Goal: Task Accomplishment & Management: Manage account settings

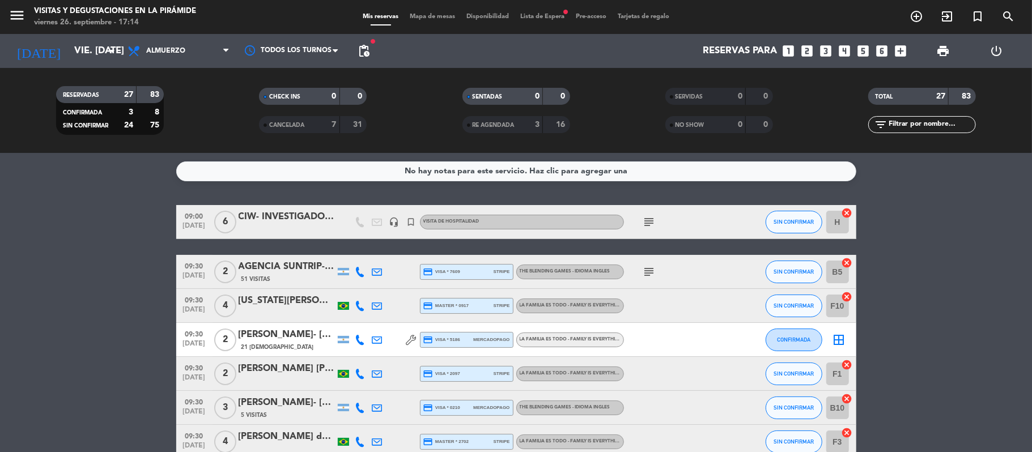
click at [545, 14] on span "Lista de Espera fiber_manual_record" at bounding box center [543, 17] width 56 height 6
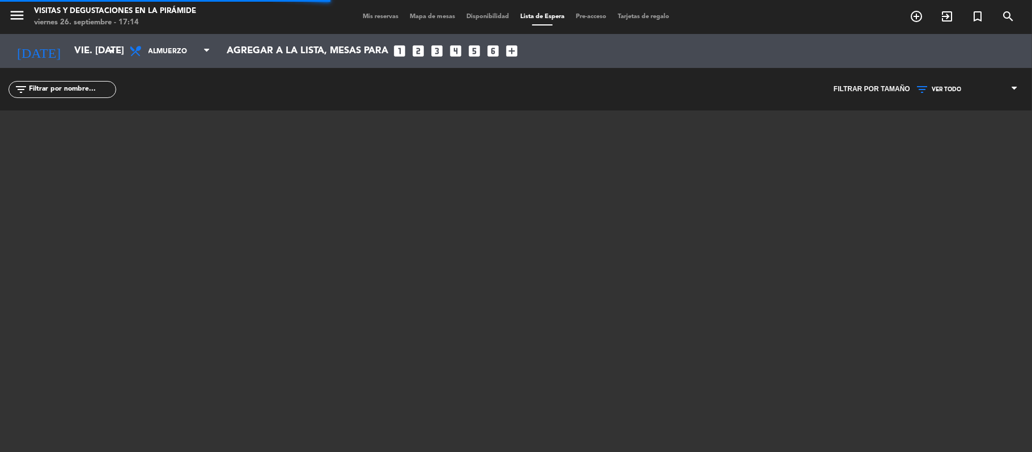
click at [41, 89] on input "text" at bounding box center [72, 89] width 88 height 12
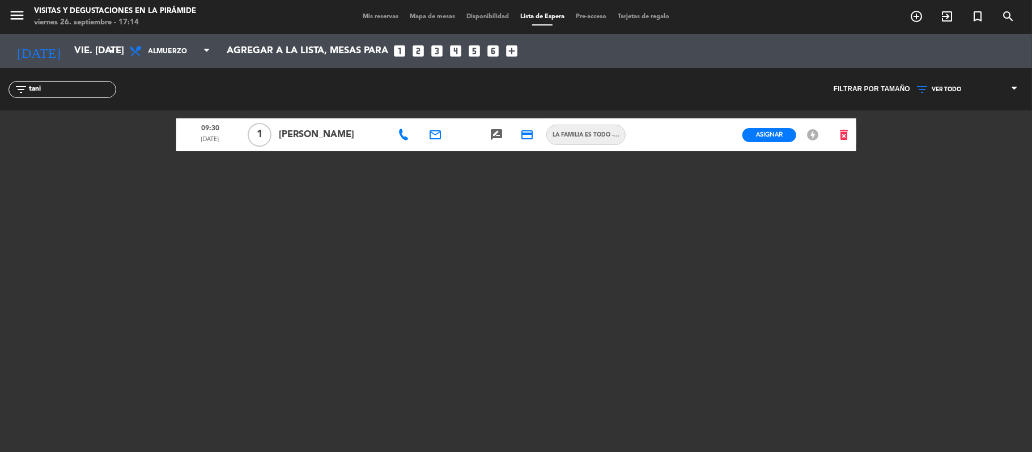
type input "tani"
click at [499, 135] on icon "rate_review" at bounding box center [497, 135] width 14 height 14
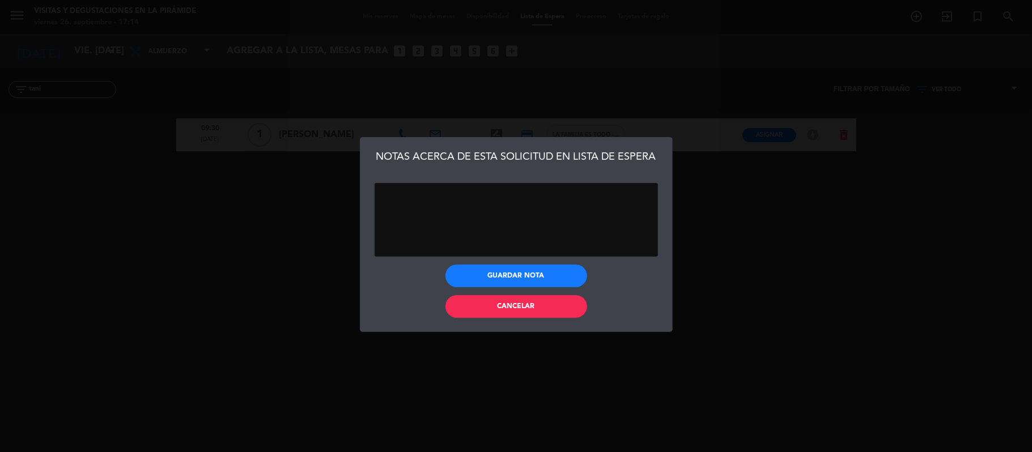
click at [523, 218] on textarea at bounding box center [516, 220] width 283 height 74
type textarea "no quiere"
click at [510, 281] on button "Guardar nota" at bounding box center [517, 276] width 142 height 23
click at [509, 281] on button "Guardar nota" at bounding box center [517, 276] width 142 height 23
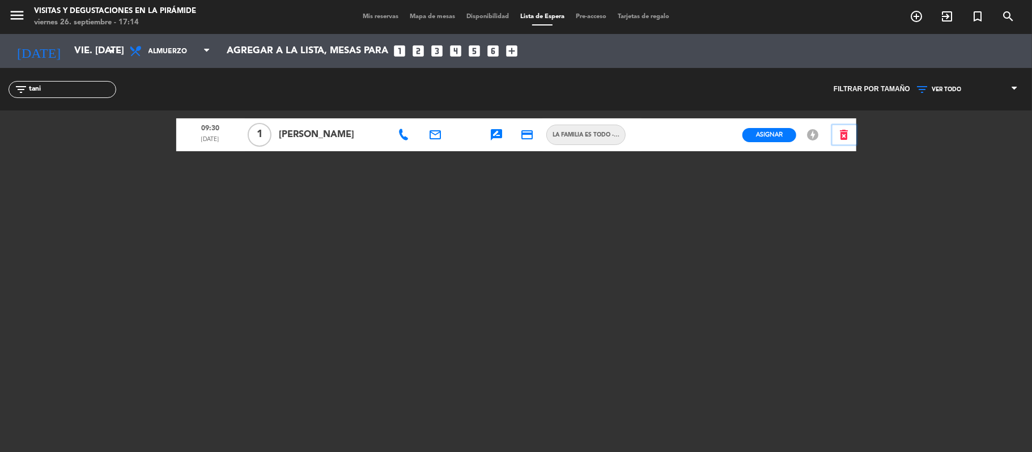
click at [842, 137] on icon "delete_forever" at bounding box center [845, 135] width 14 height 14
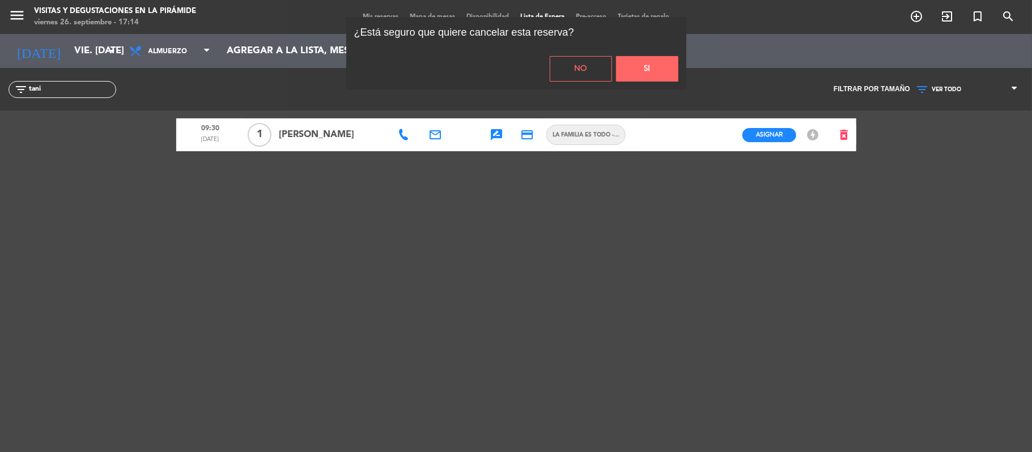
click at [665, 75] on button "Si" at bounding box center [647, 69] width 62 height 26
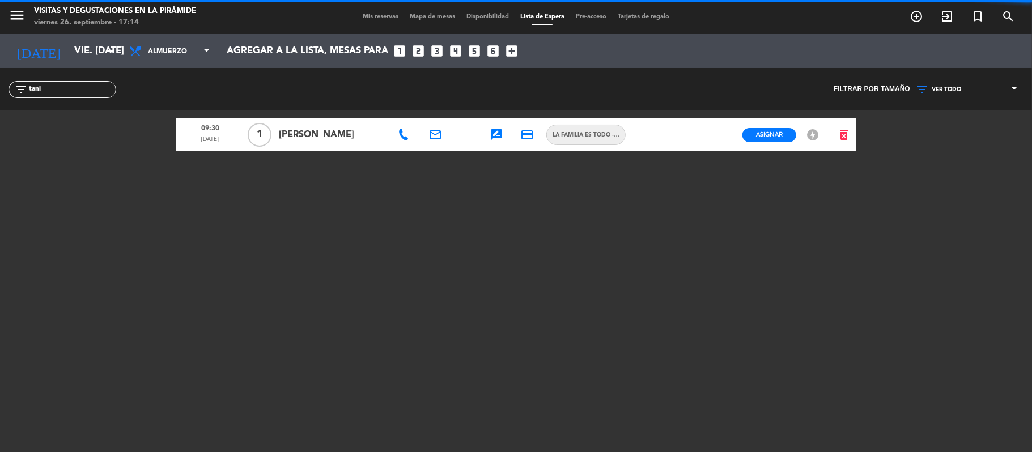
drag, startPoint x: 60, startPoint y: 85, endPoint x: 0, endPoint y: 87, distance: 59.6
click at [0, 87] on div "filter_list tani" at bounding box center [258, 89] width 516 height 43
